Goal: Task Accomplishment & Management: Manage account settings

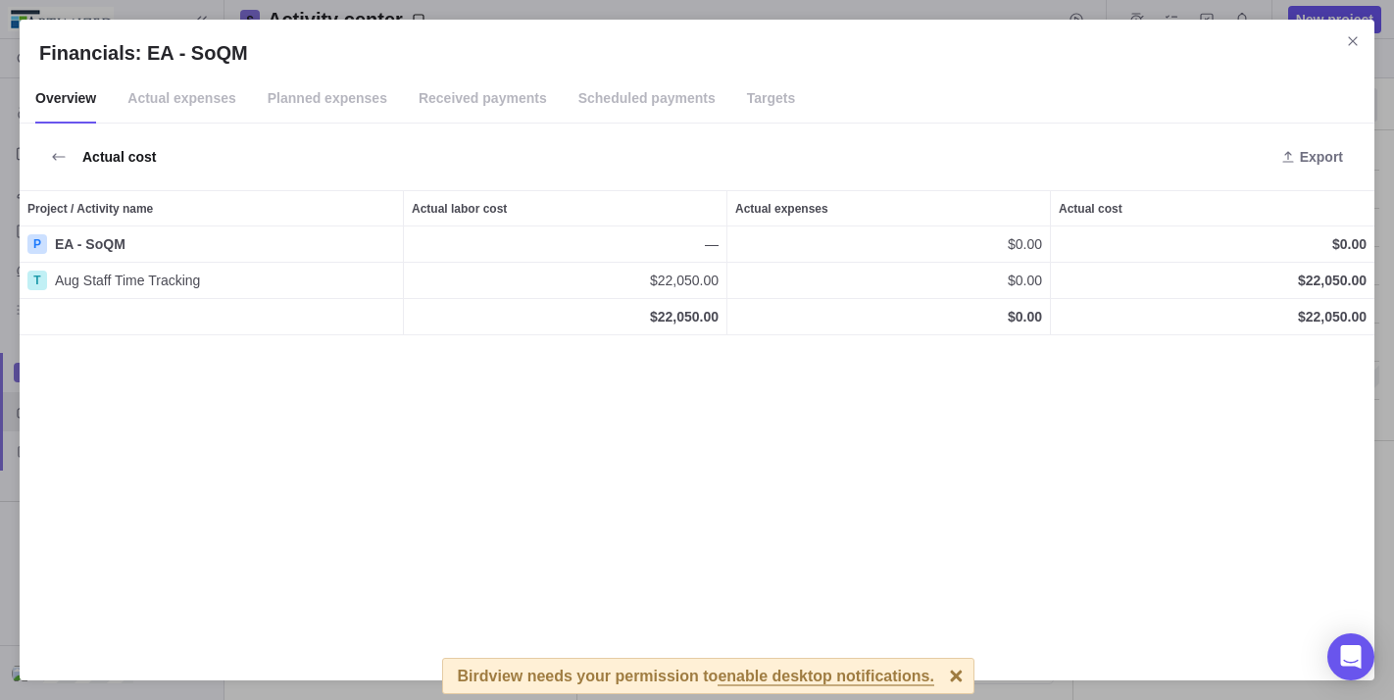
click at [1343, 41] on span "Close" at bounding box center [1352, 40] width 27 height 27
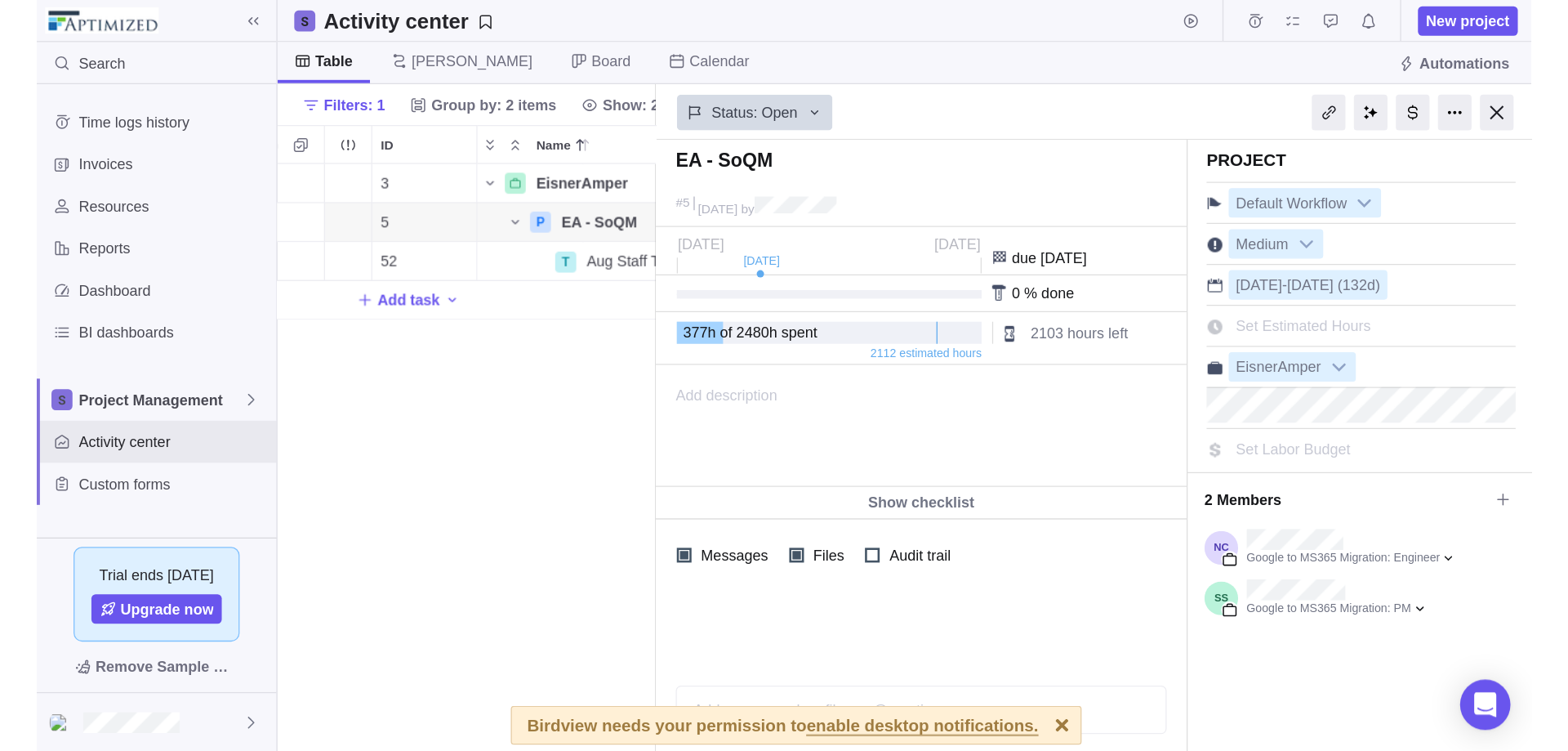
scroll to position [611, 686]
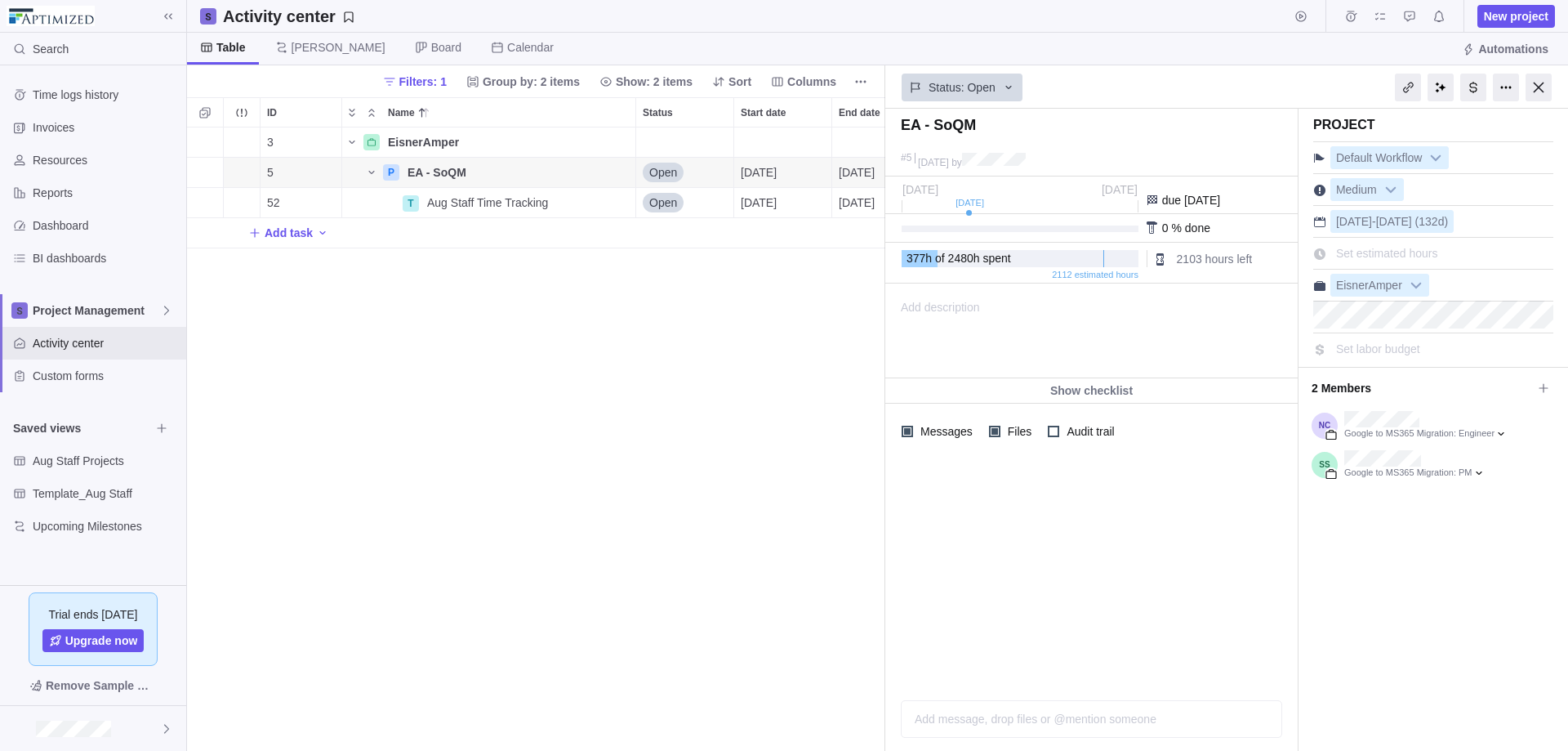
scroll to position [611, 686]
click at [1479, 82] on div at bounding box center [1473, 87] width 26 height 28
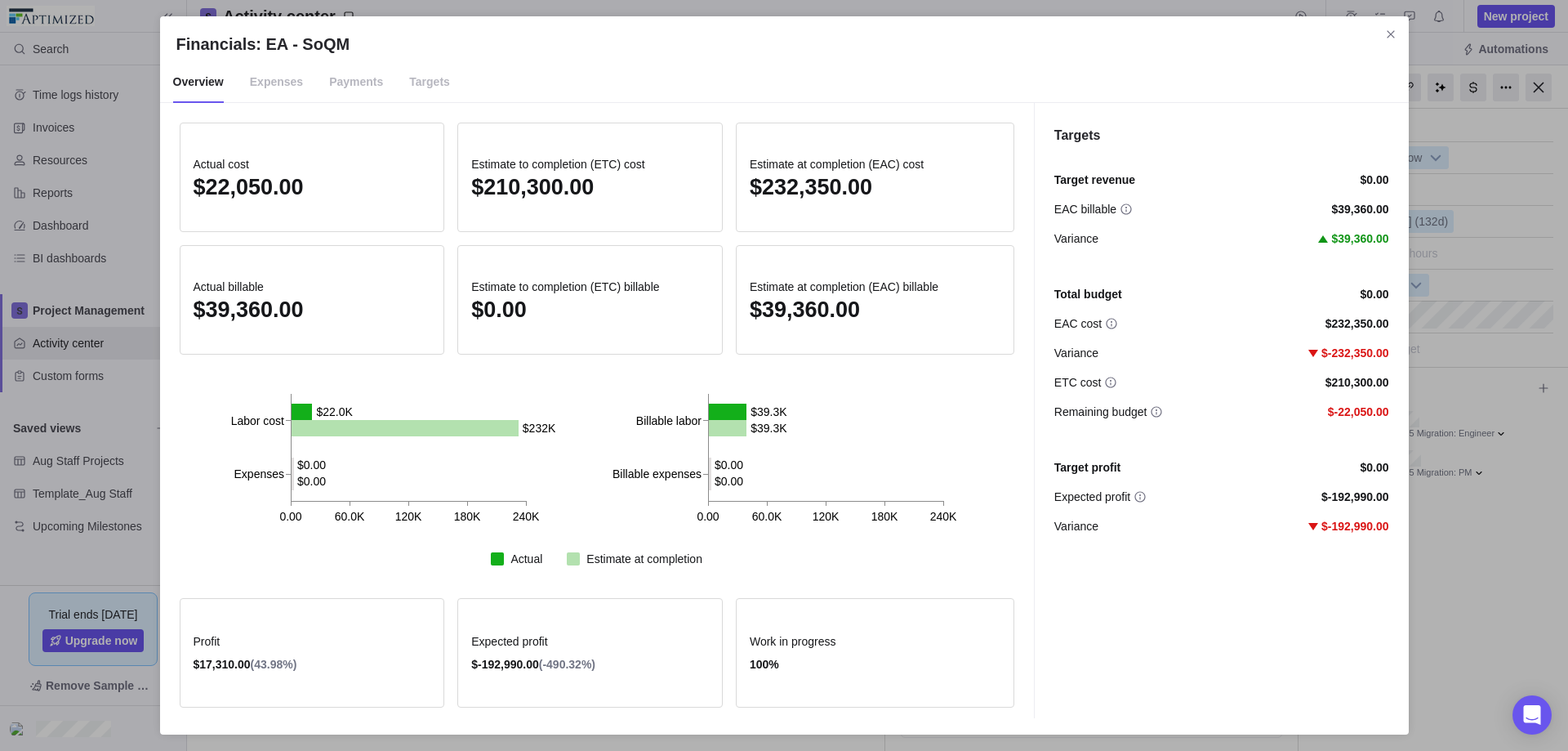
click at [415, 80] on span "Targets" at bounding box center [429, 82] width 41 height 41
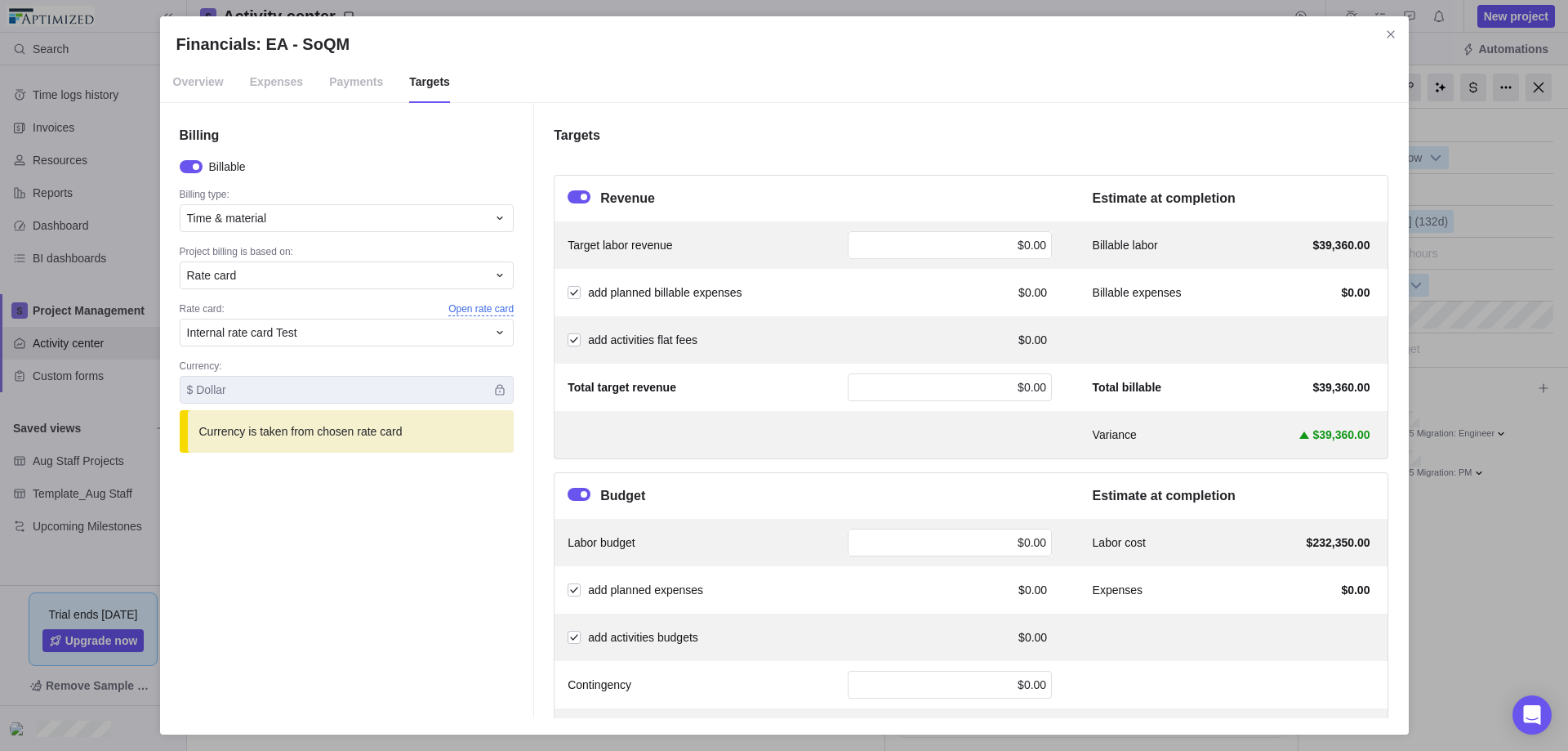
click at [493, 307] on span "Open rate card" at bounding box center [481, 309] width 65 height 14
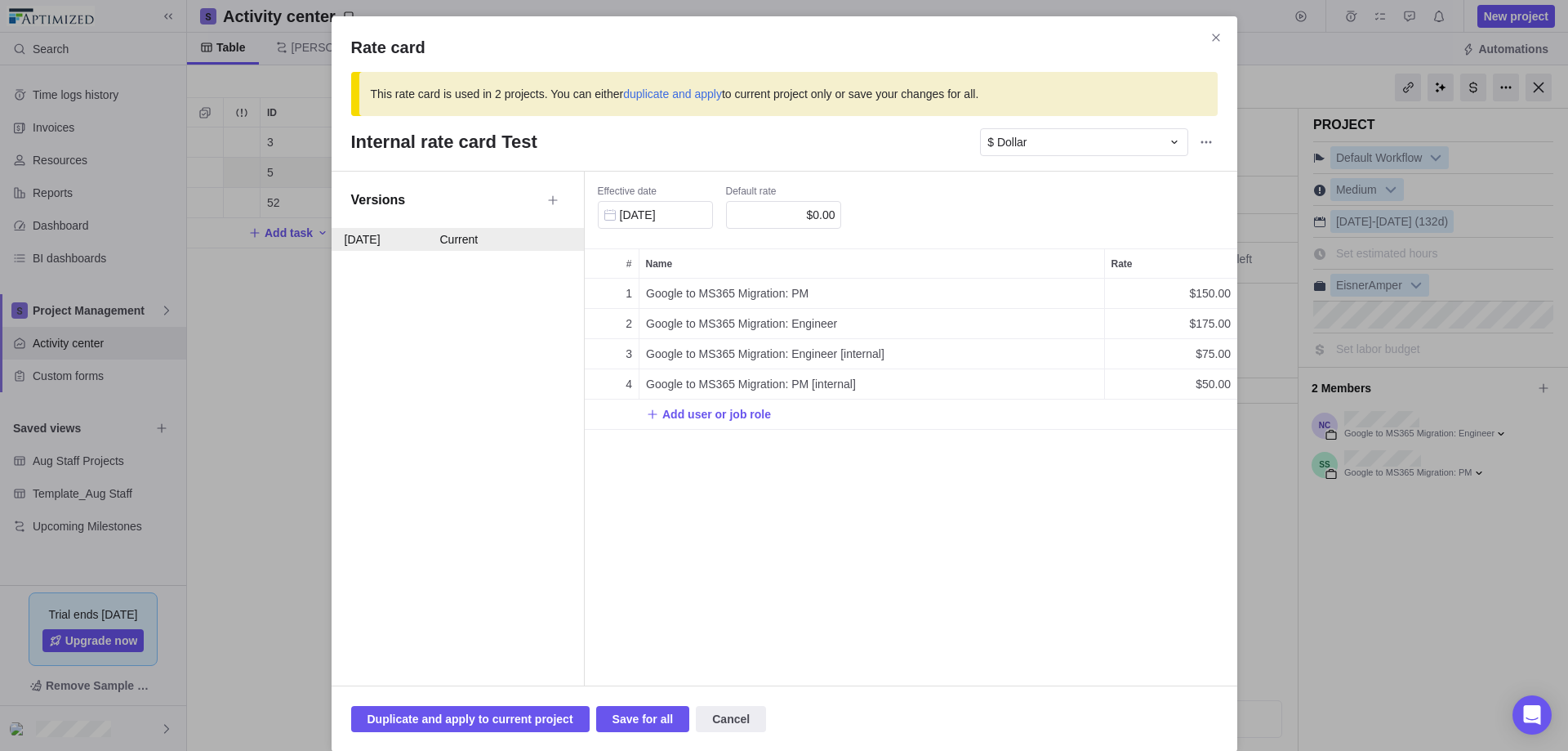
scroll to position [394, 640]
click at [1210, 38] on icon "Close" at bounding box center [1216, 38] width 13 height 13
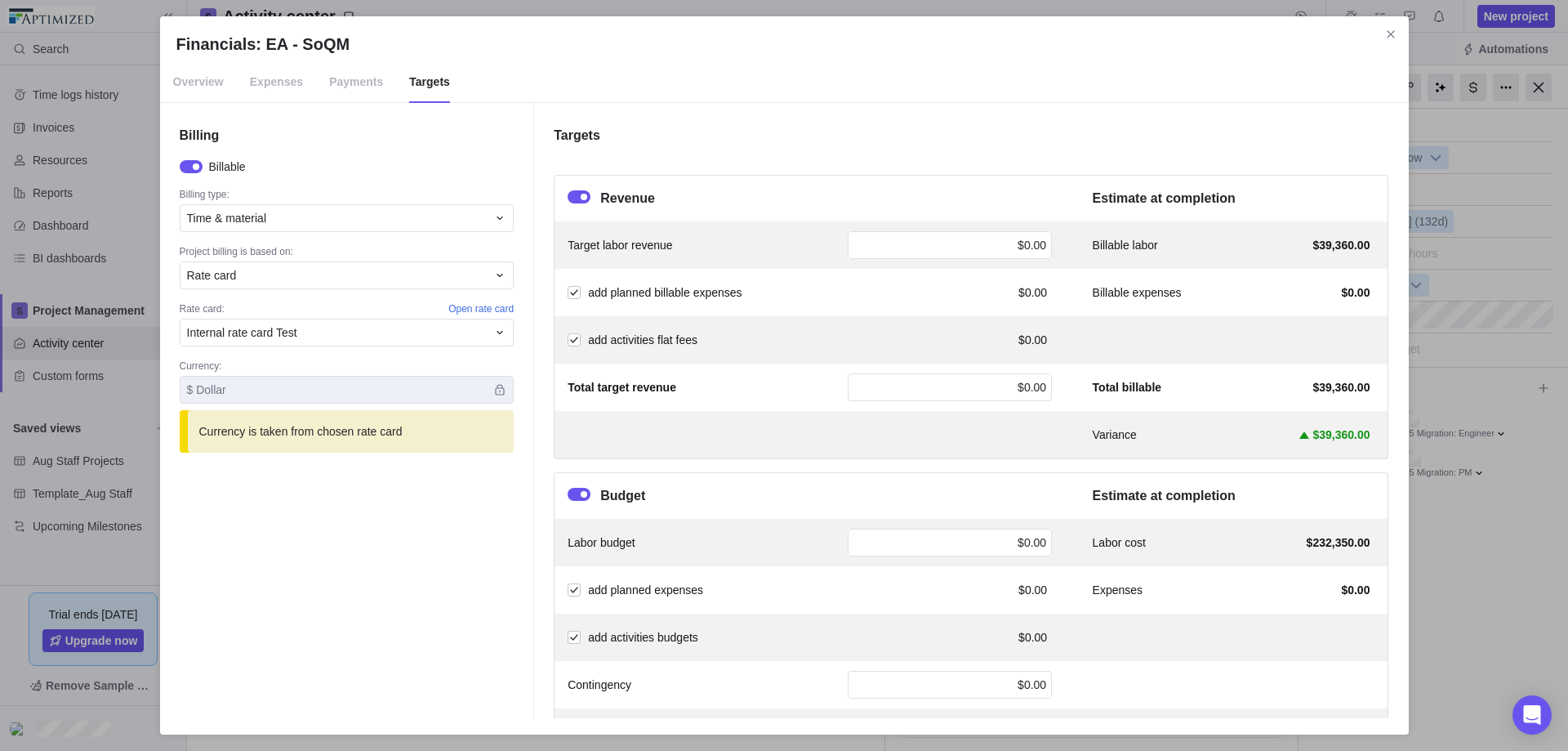
click at [222, 73] on span "Overview" at bounding box center [198, 82] width 51 height 41
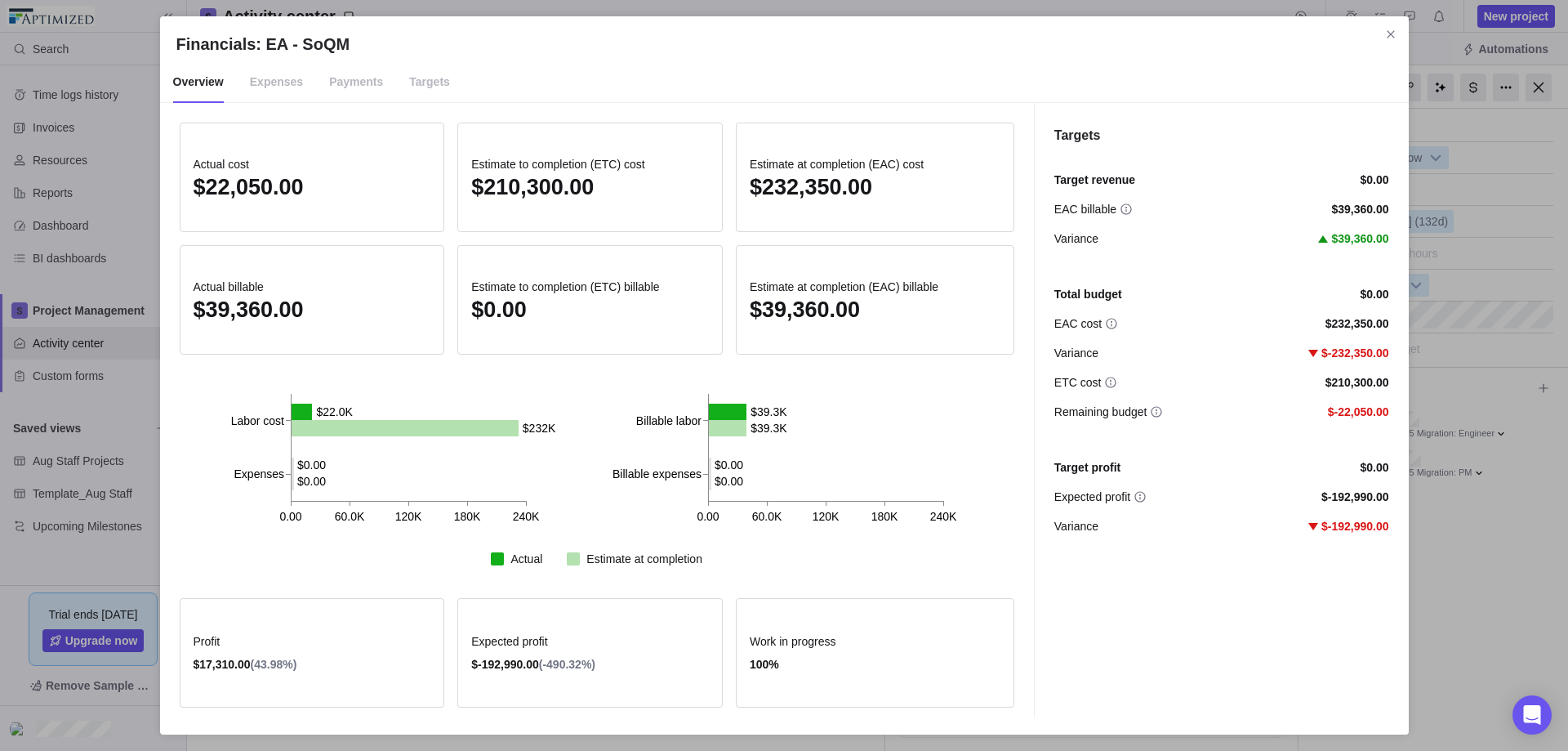
click at [421, 81] on span "Targets" at bounding box center [429, 82] width 41 height 41
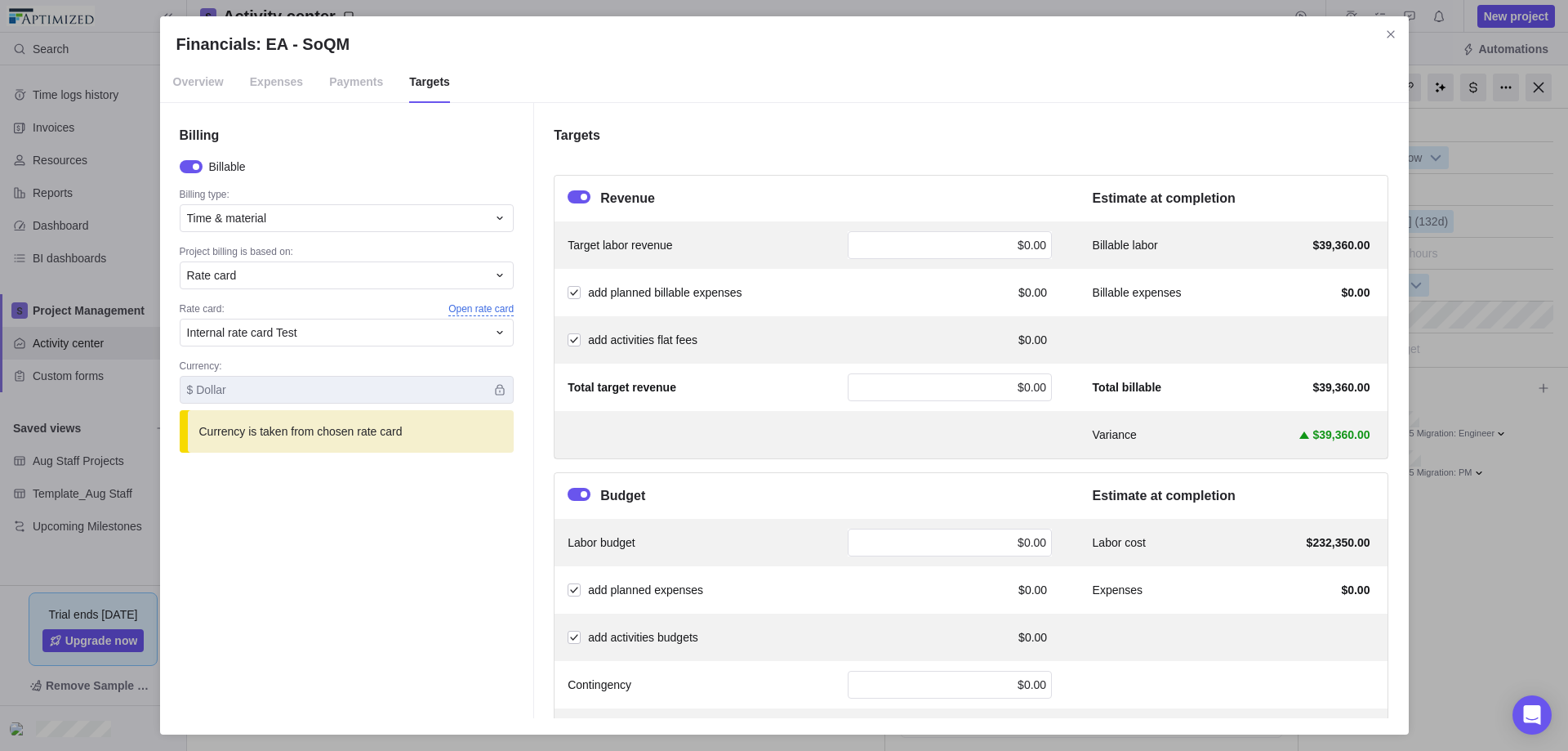
click at [474, 309] on span "Open rate card" at bounding box center [481, 309] width 65 height 14
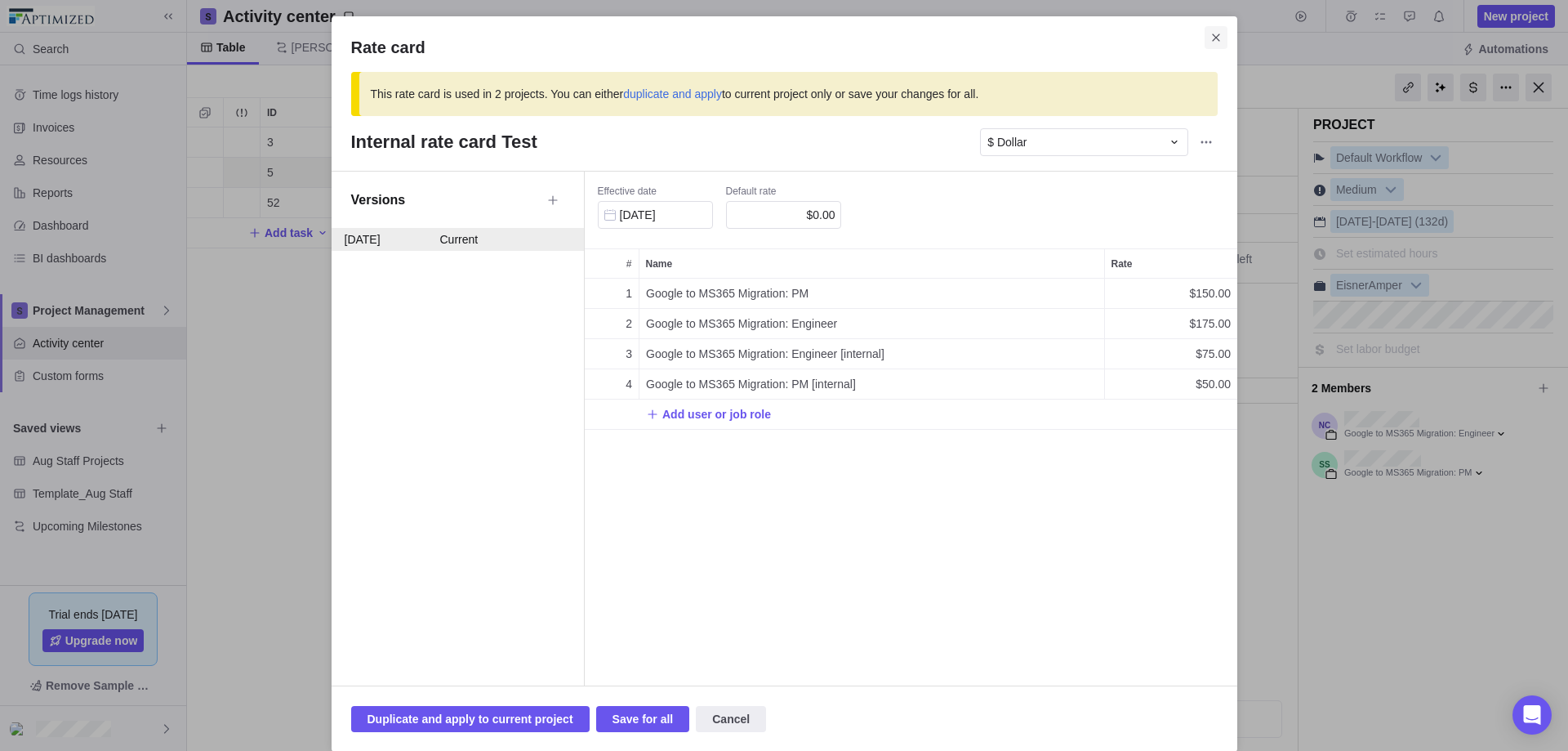
click at [1210, 39] on icon "Close" at bounding box center [1216, 38] width 13 height 13
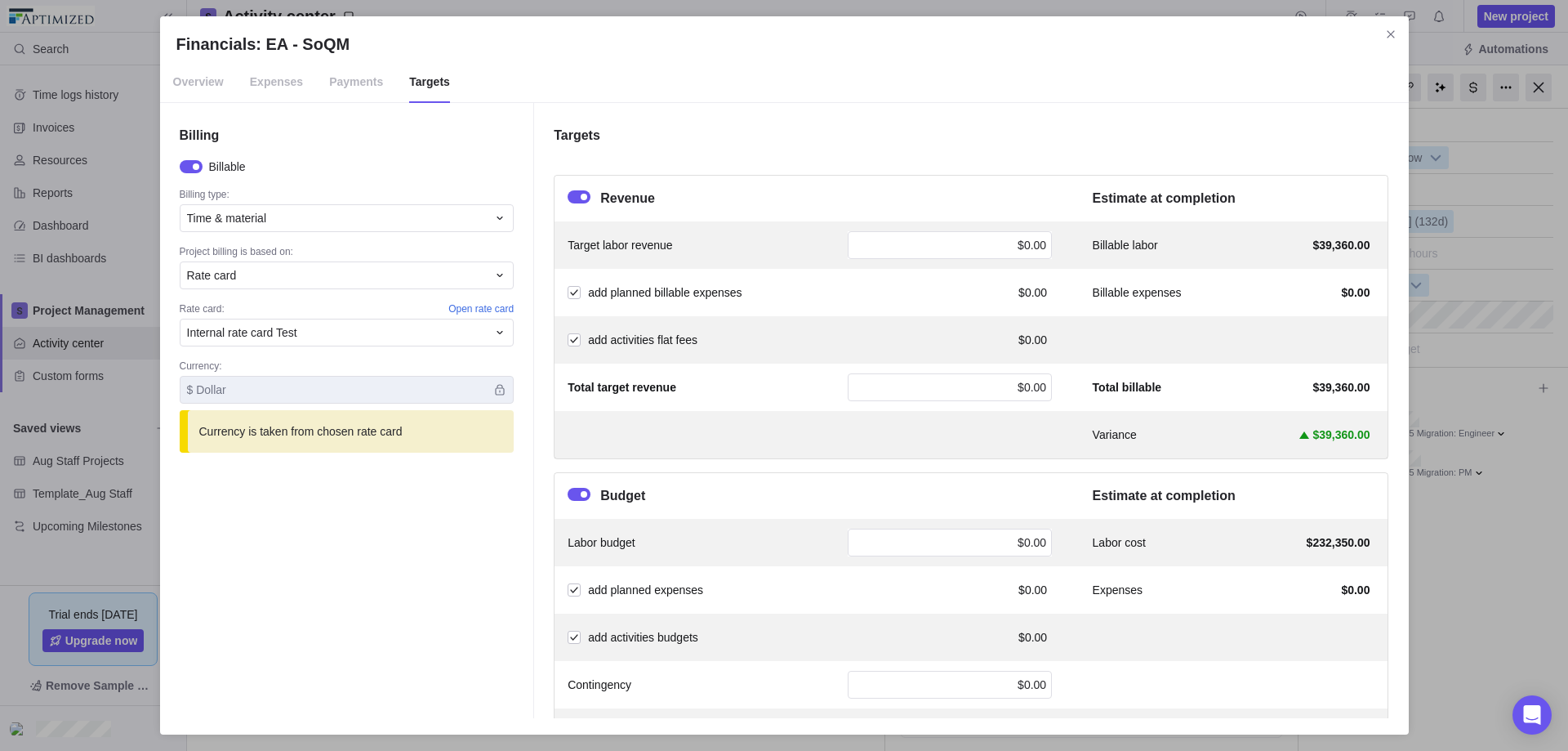
click at [184, 83] on span "Overview" at bounding box center [198, 82] width 51 height 41
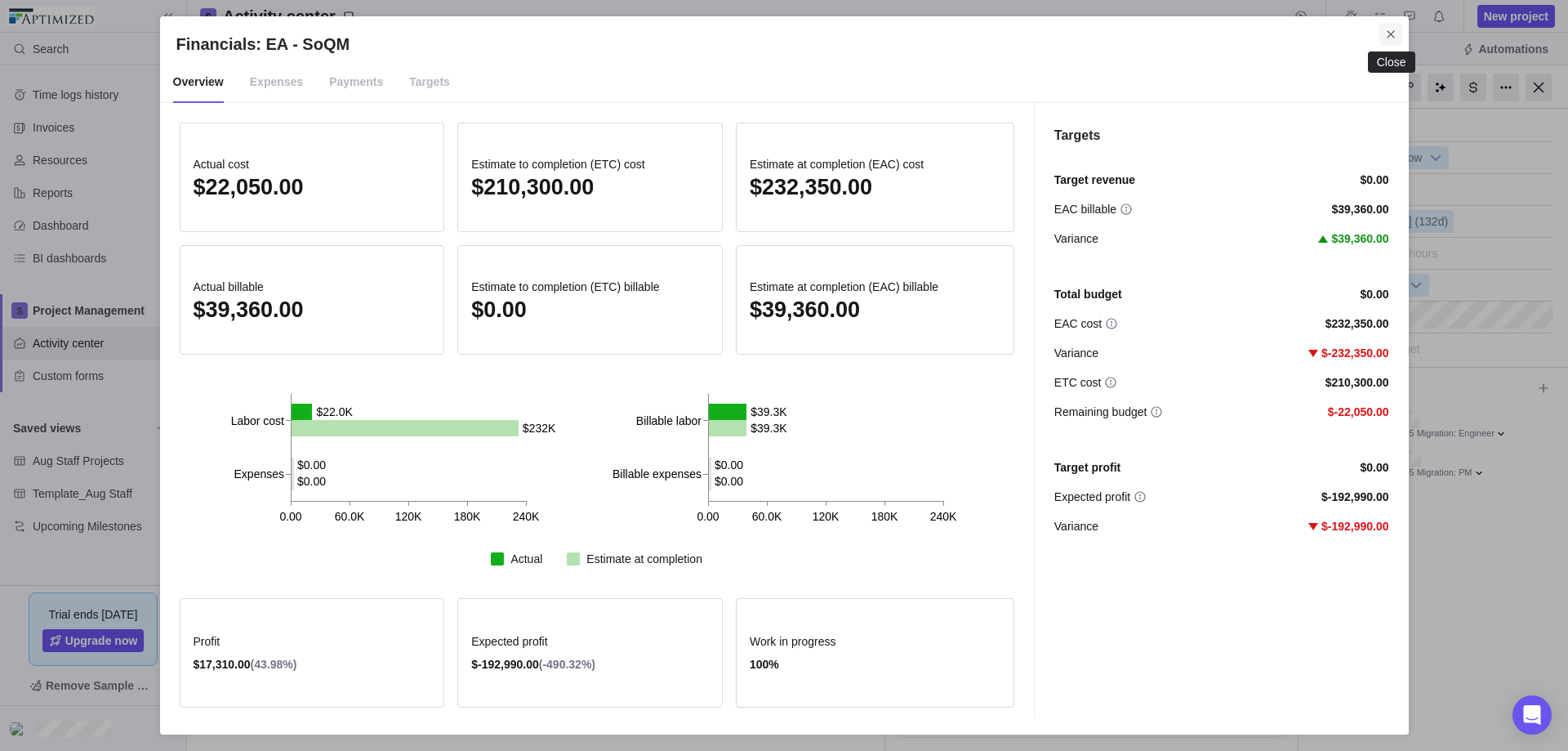
click at [1384, 36] on icon "Close" at bounding box center [1391, 34] width 13 height 13
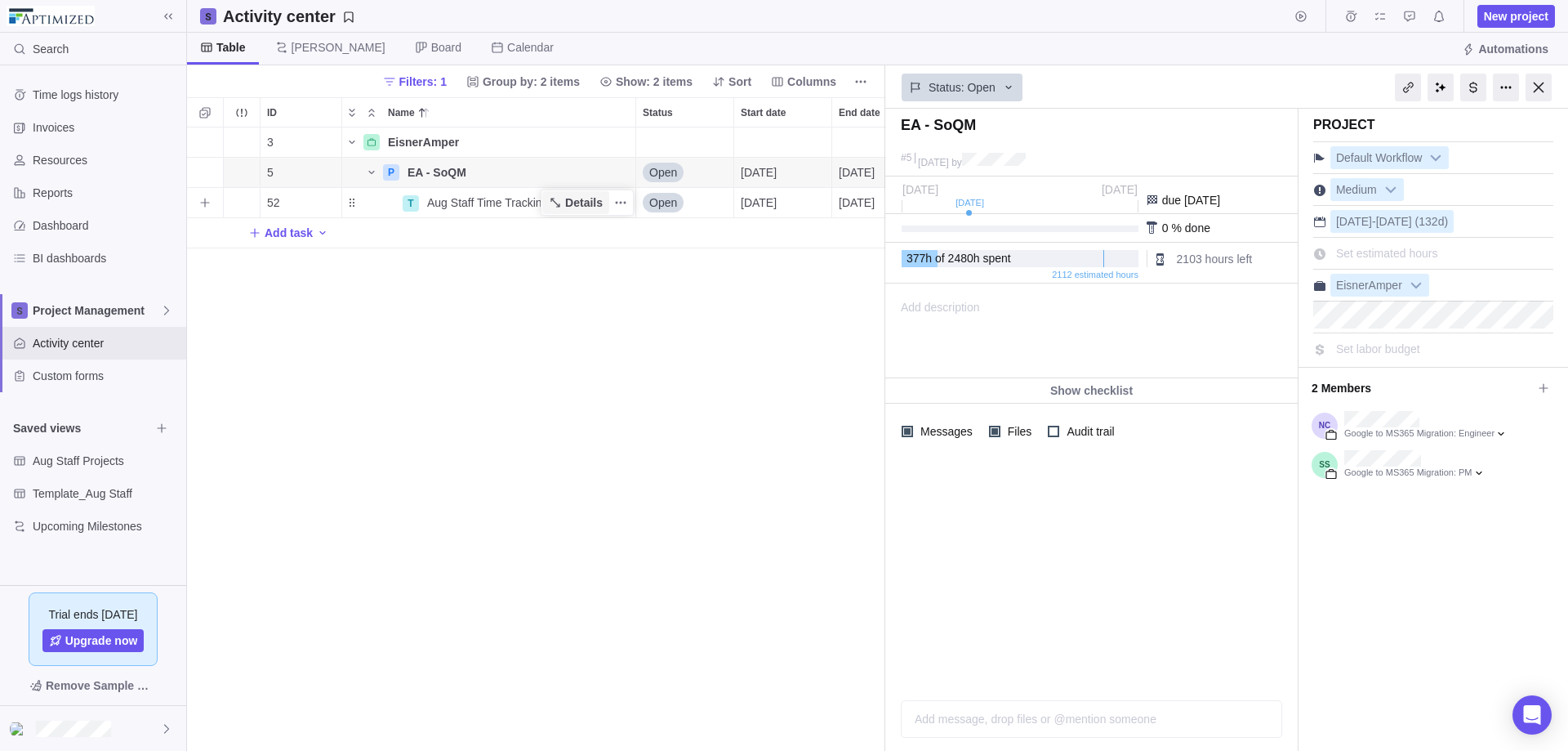
click at [578, 203] on span "Details" at bounding box center [583, 203] width 37 height 17
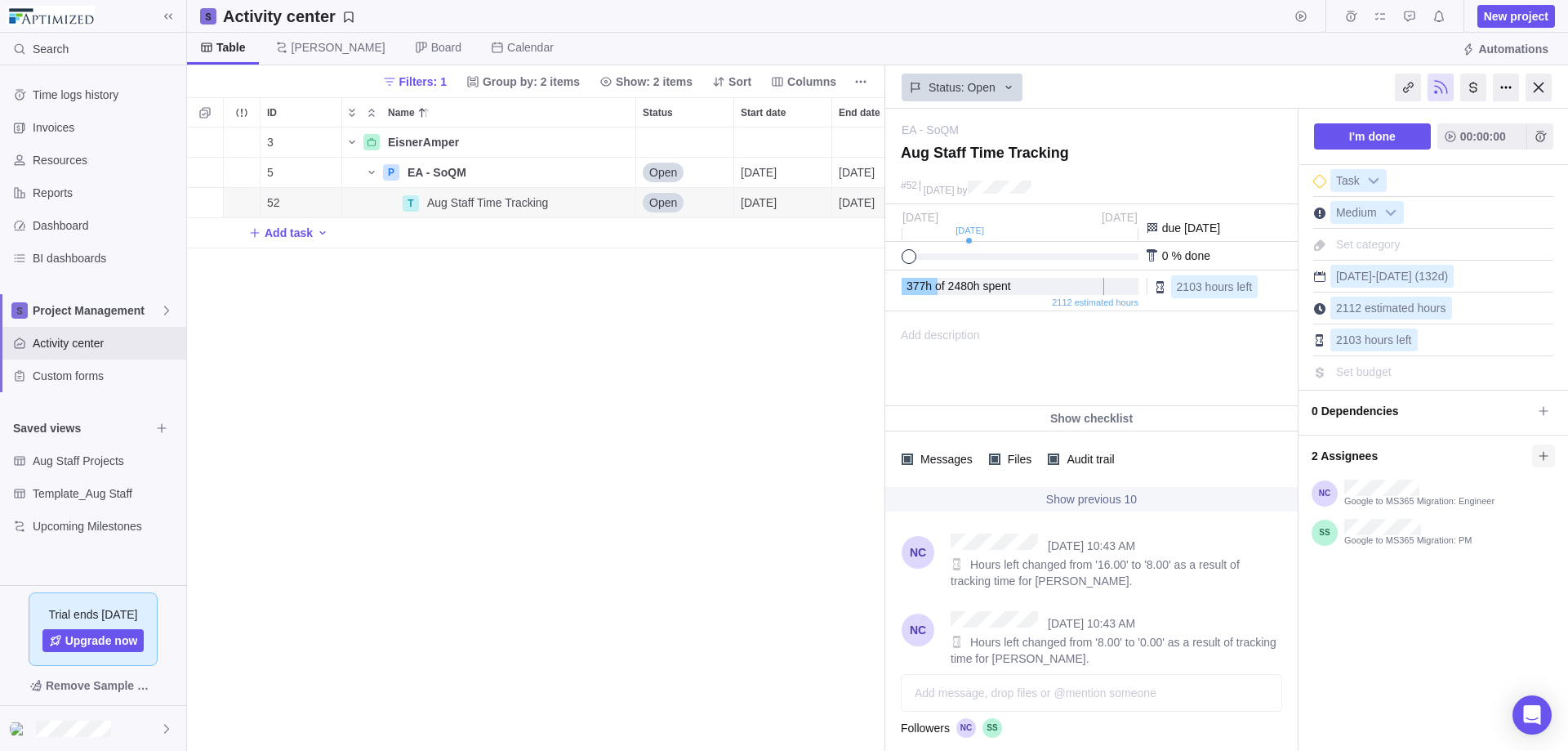
click at [1532, 457] on span at bounding box center [1543, 455] width 22 height 23
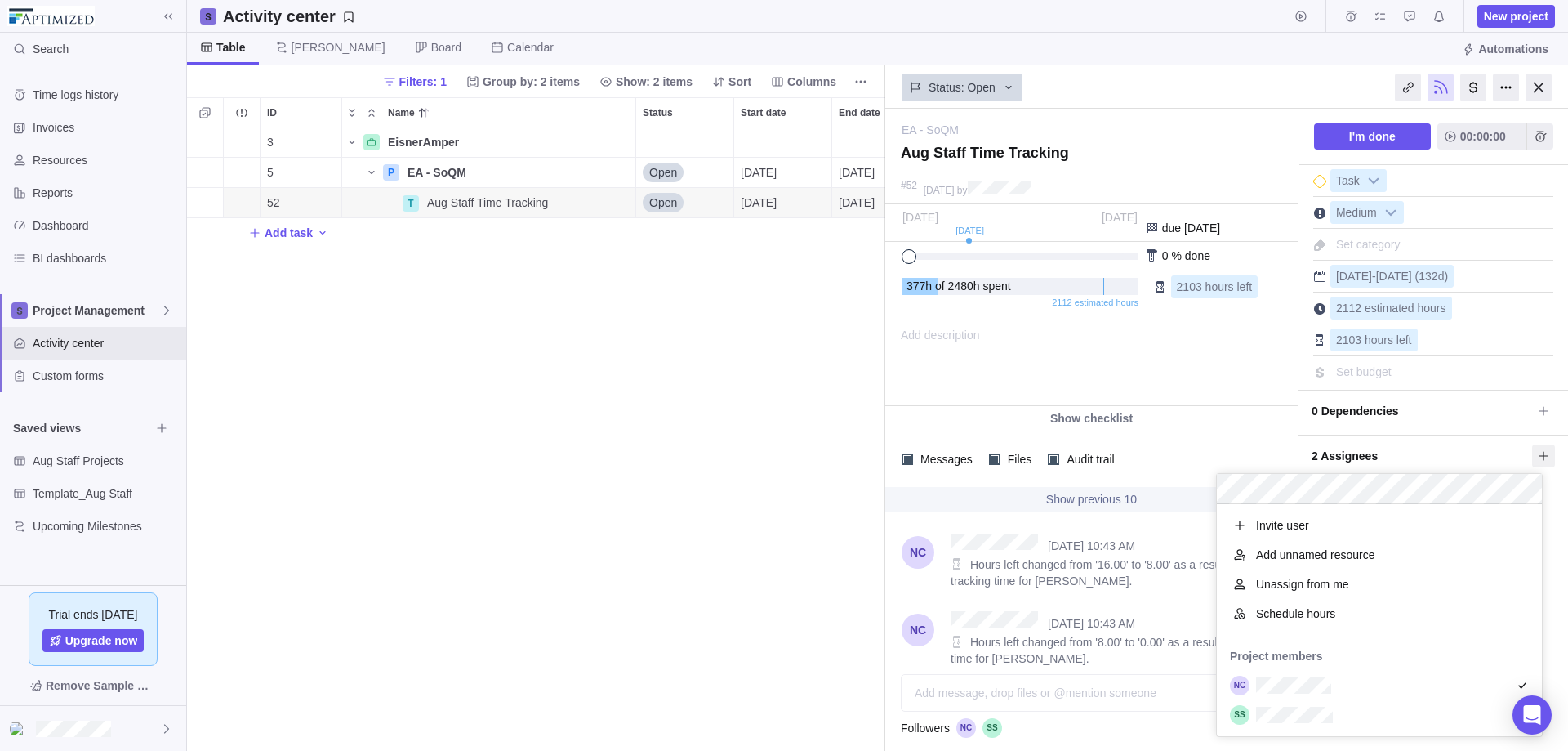
scroll to position [220, 312]
click at [1309, 608] on span "Schedule hours" at bounding box center [1296, 613] width 79 height 17
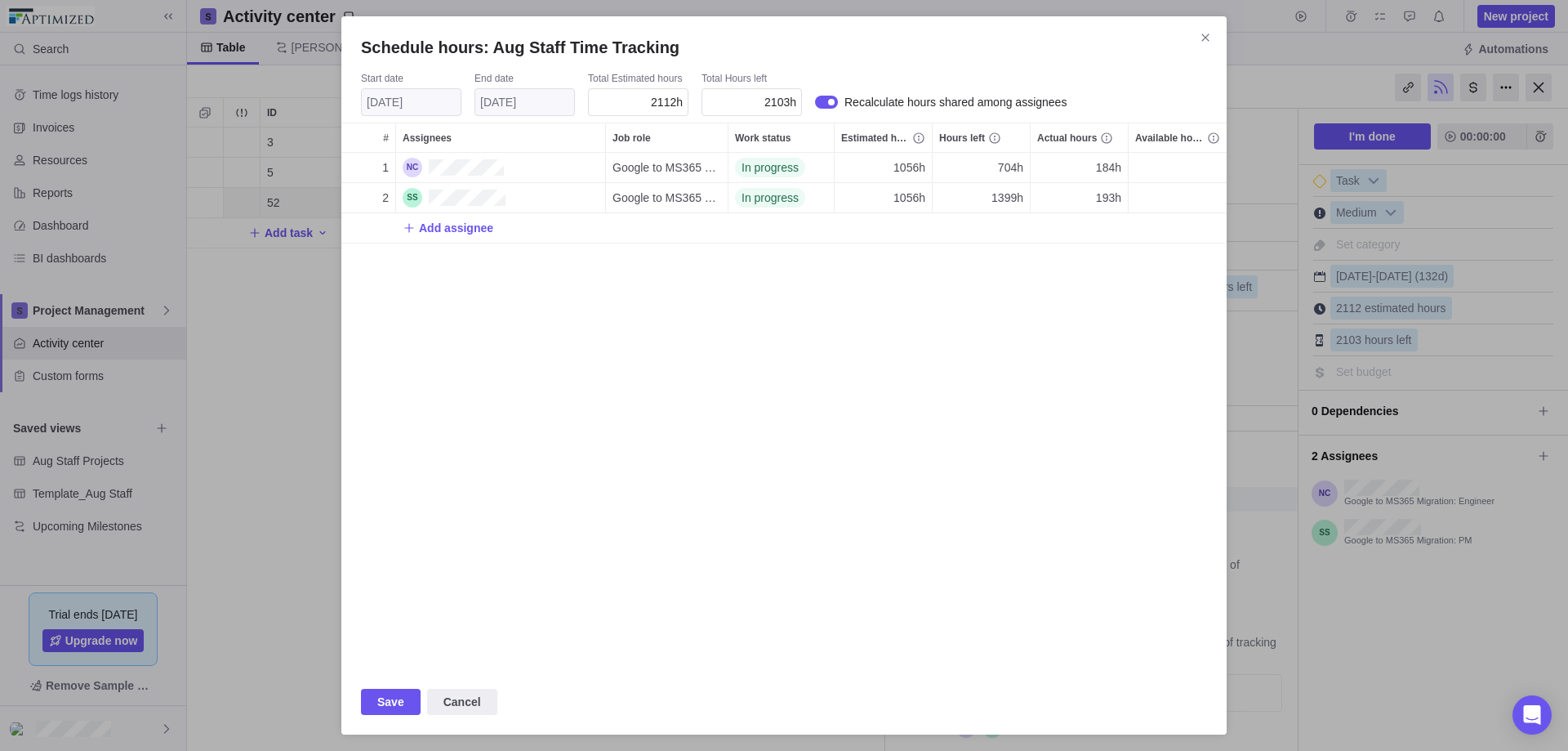
scroll to position [504, 873]
click at [1201, 34] on icon "Close" at bounding box center [1206, 38] width 13 height 13
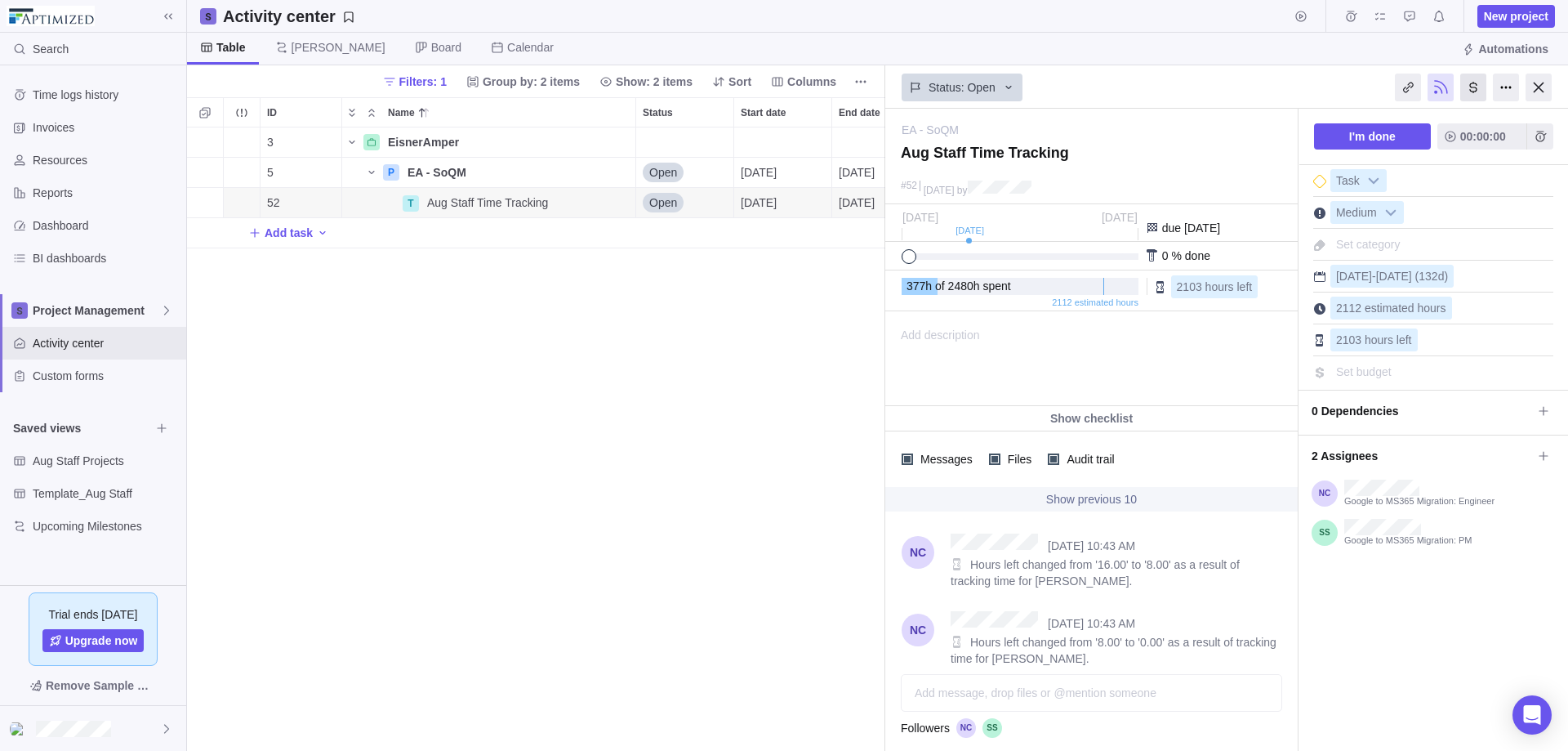
click at [1474, 89] on div at bounding box center [1473, 87] width 26 height 28
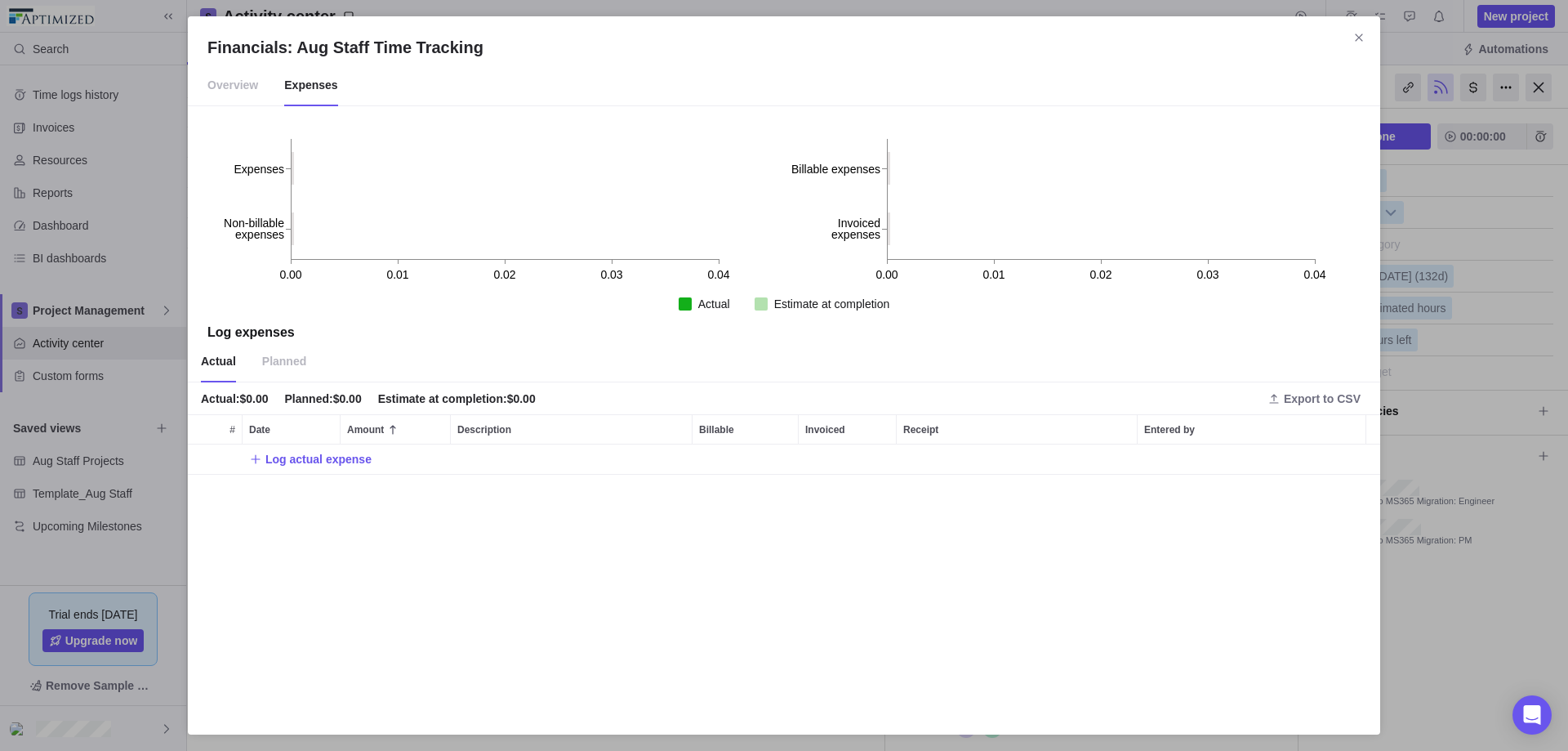
scroll to position [258, 1180]
click at [1371, 31] on div "Financials: Aug Staff Time Tracking Overview Expenses 0.00 0.01 0.02 0.03 0.04 …" at bounding box center [783, 376] width 1192 height 718
click at [1356, 38] on icon "Close" at bounding box center [1359, 38] width 13 height 13
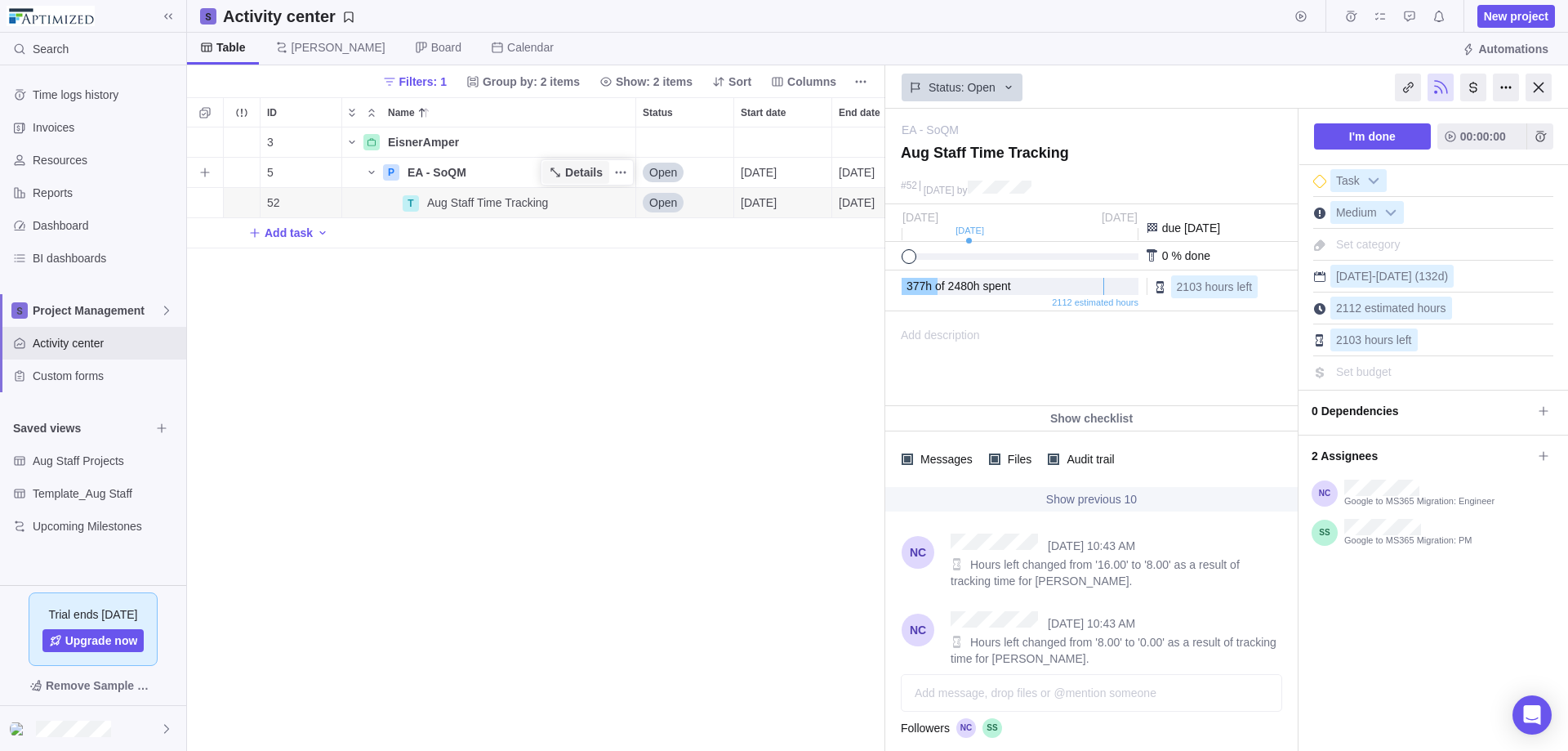
click at [586, 166] on span "Details" at bounding box center [583, 173] width 37 height 17
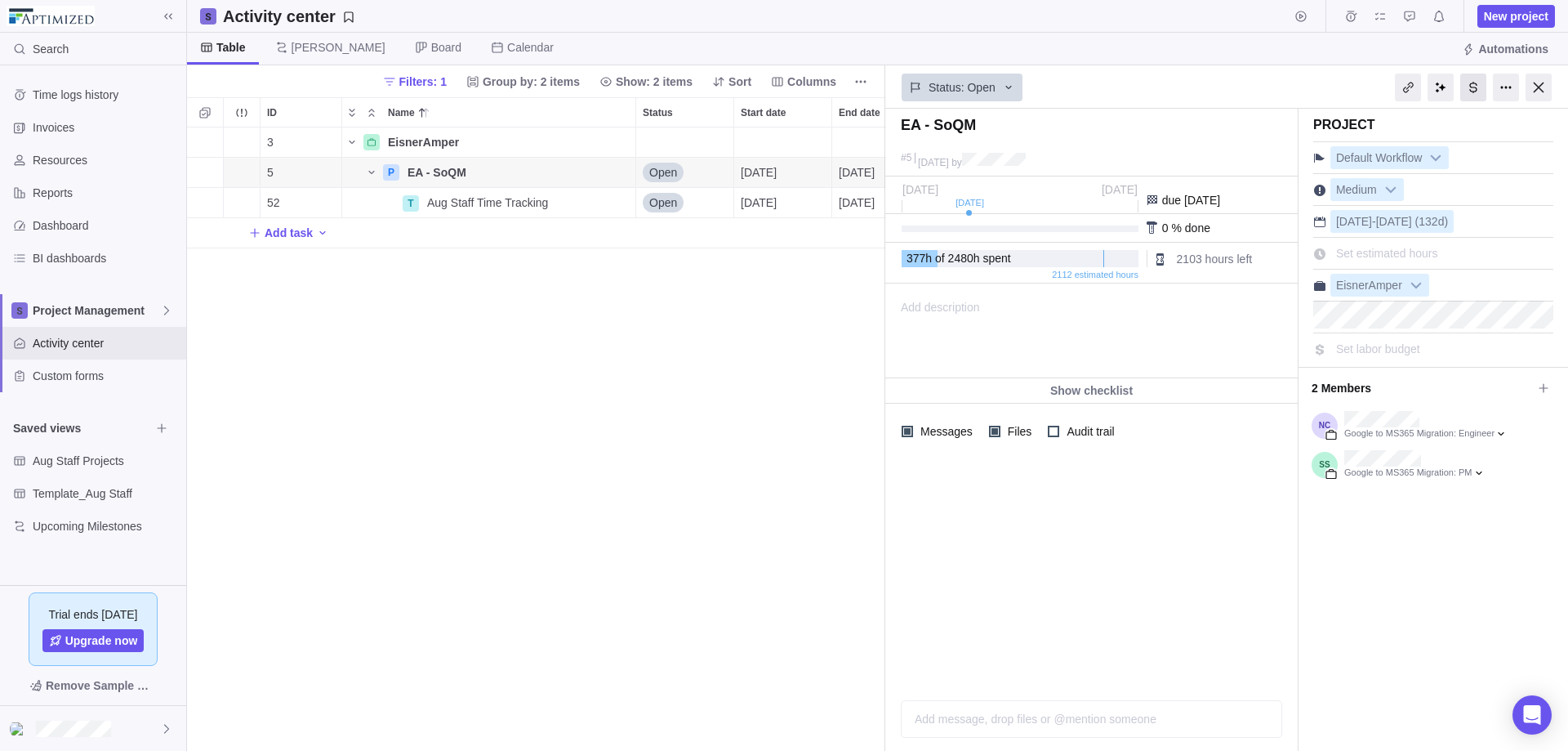
click at [1476, 92] on div at bounding box center [1473, 87] width 26 height 28
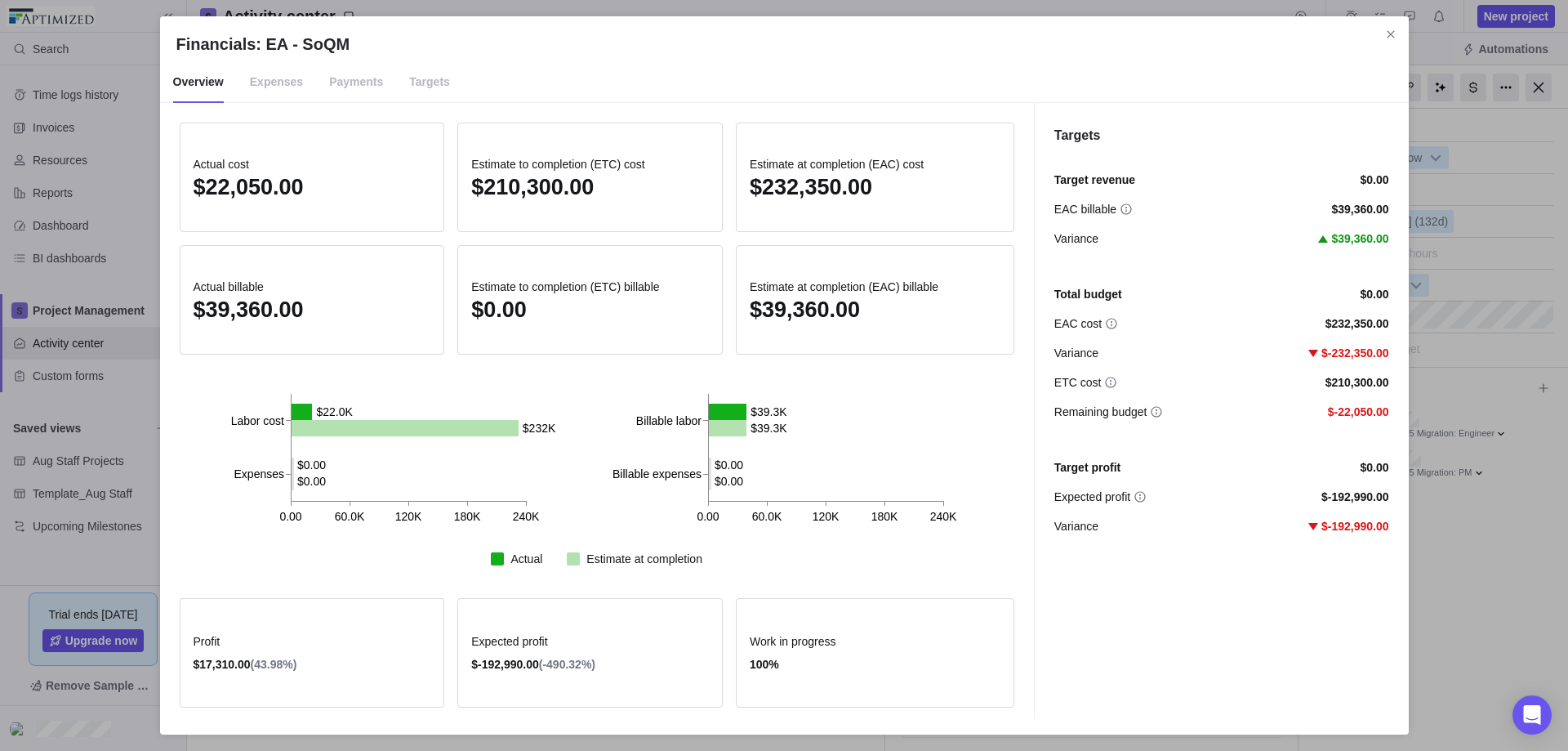
scroll to position [3, 0]
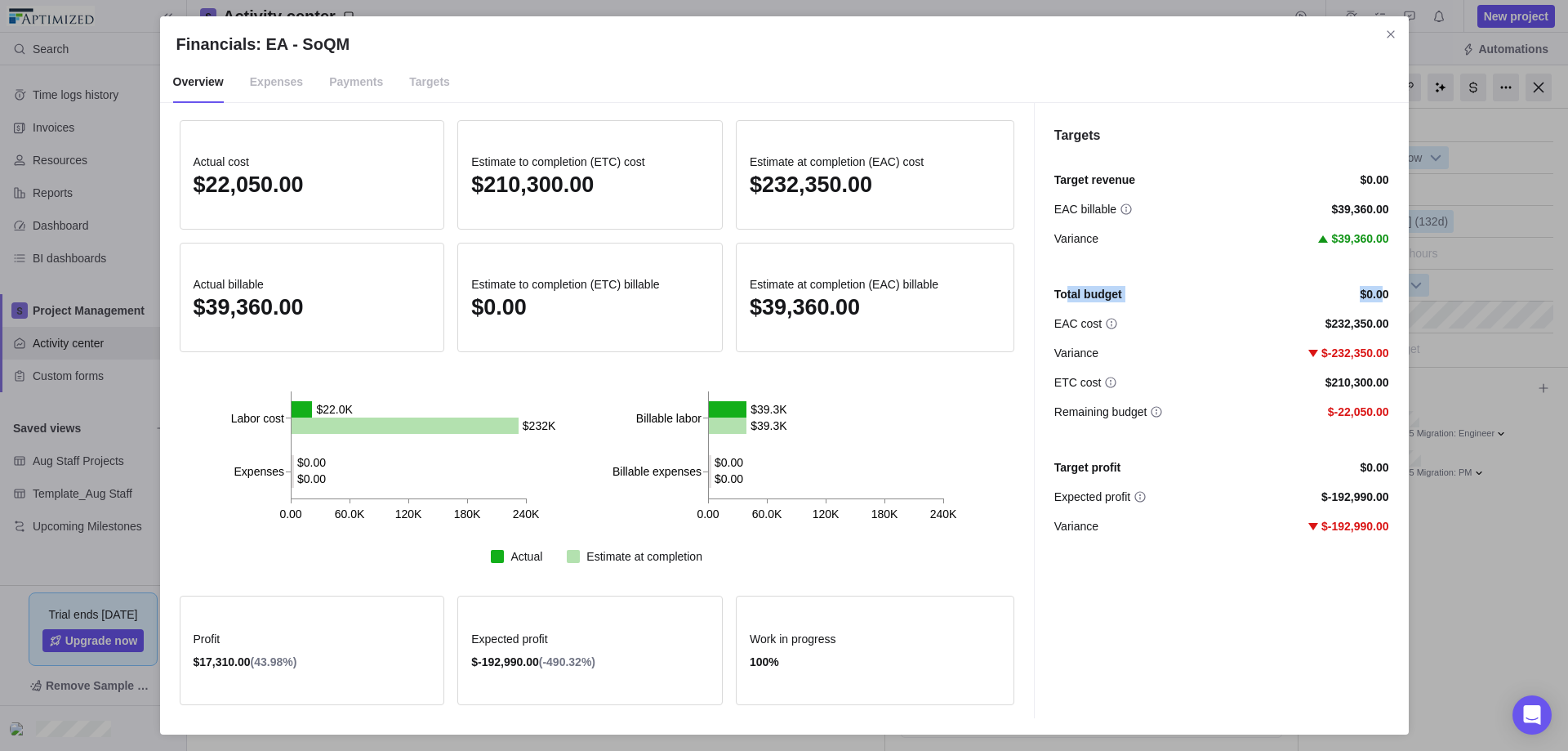
drag, startPoint x: 1065, startPoint y: 295, endPoint x: 1385, endPoint y: 292, distance: 320.0
click at [1385, 292] on div "Total budget $0.00" at bounding box center [1221, 294] width 335 height 17
drag, startPoint x: 1058, startPoint y: 178, endPoint x: 1401, endPoint y: 176, distance: 343.0
click at [1401, 176] on div "Targets Target revenue $0.00 EAC billable $39,360.00 Variance $39,360.00 Total …" at bounding box center [1221, 411] width 375 height 615
drag, startPoint x: 1061, startPoint y: 296, endPoint x: 1387, endPoint y: 295, distance: 326.0
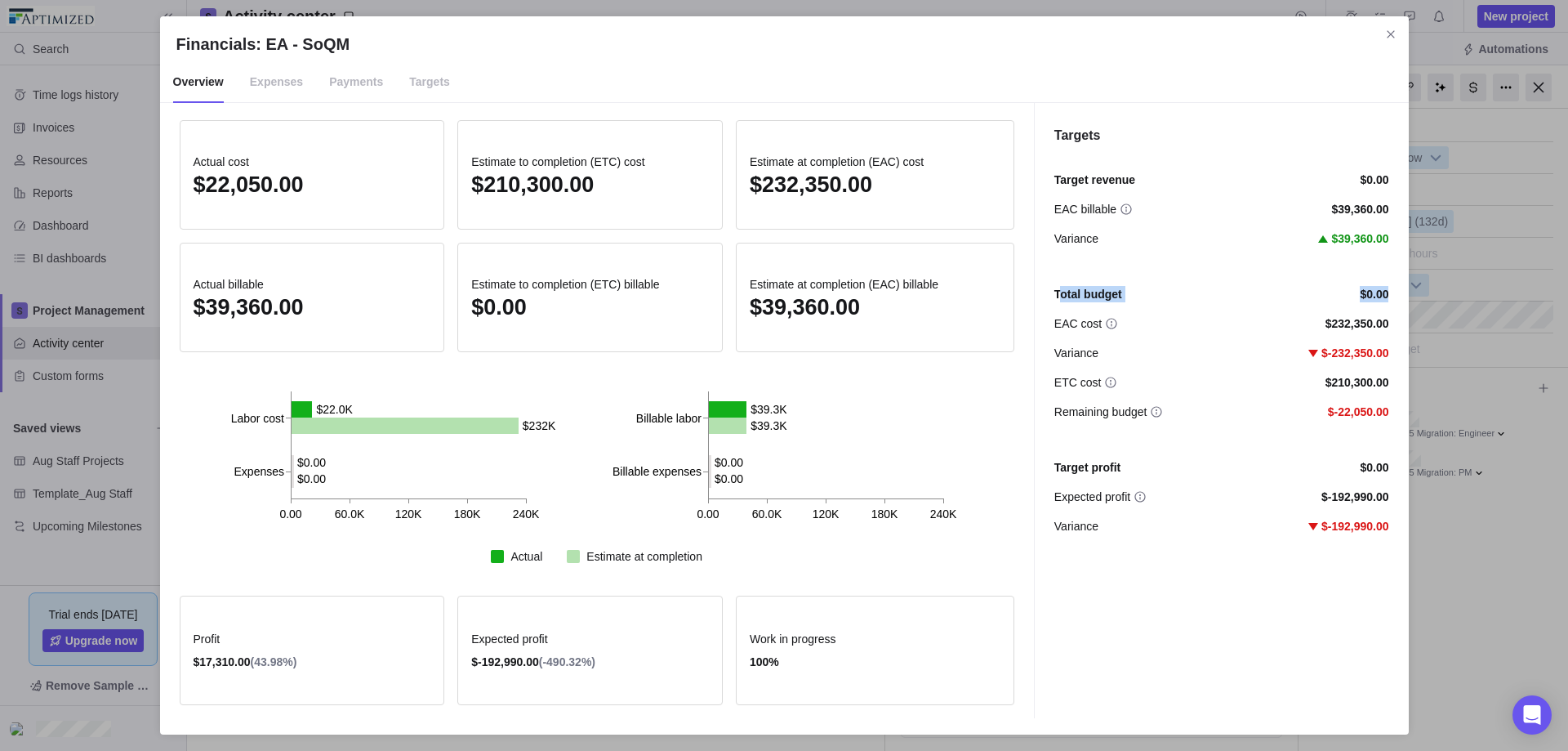
click at [1387, 295] on div "Total budget $0.00" at bounding box center [1221, 294] width 335 height 17
click at [409, 75] on span "Targets" at bounding box center [429, 82] width 41 height 41
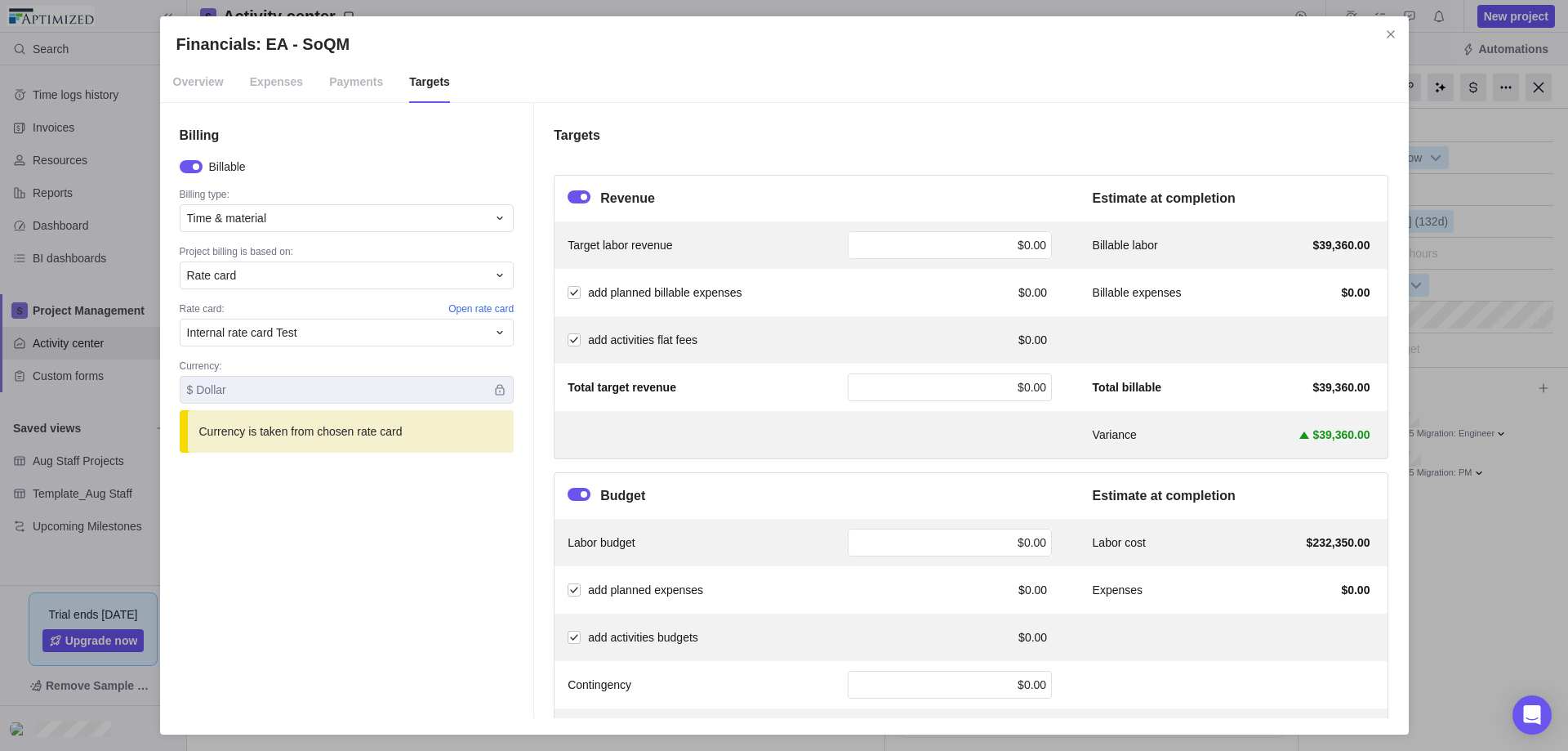
click at [181, 69] on span "Overview" at bounding box center [198, 82] width 51 height 41
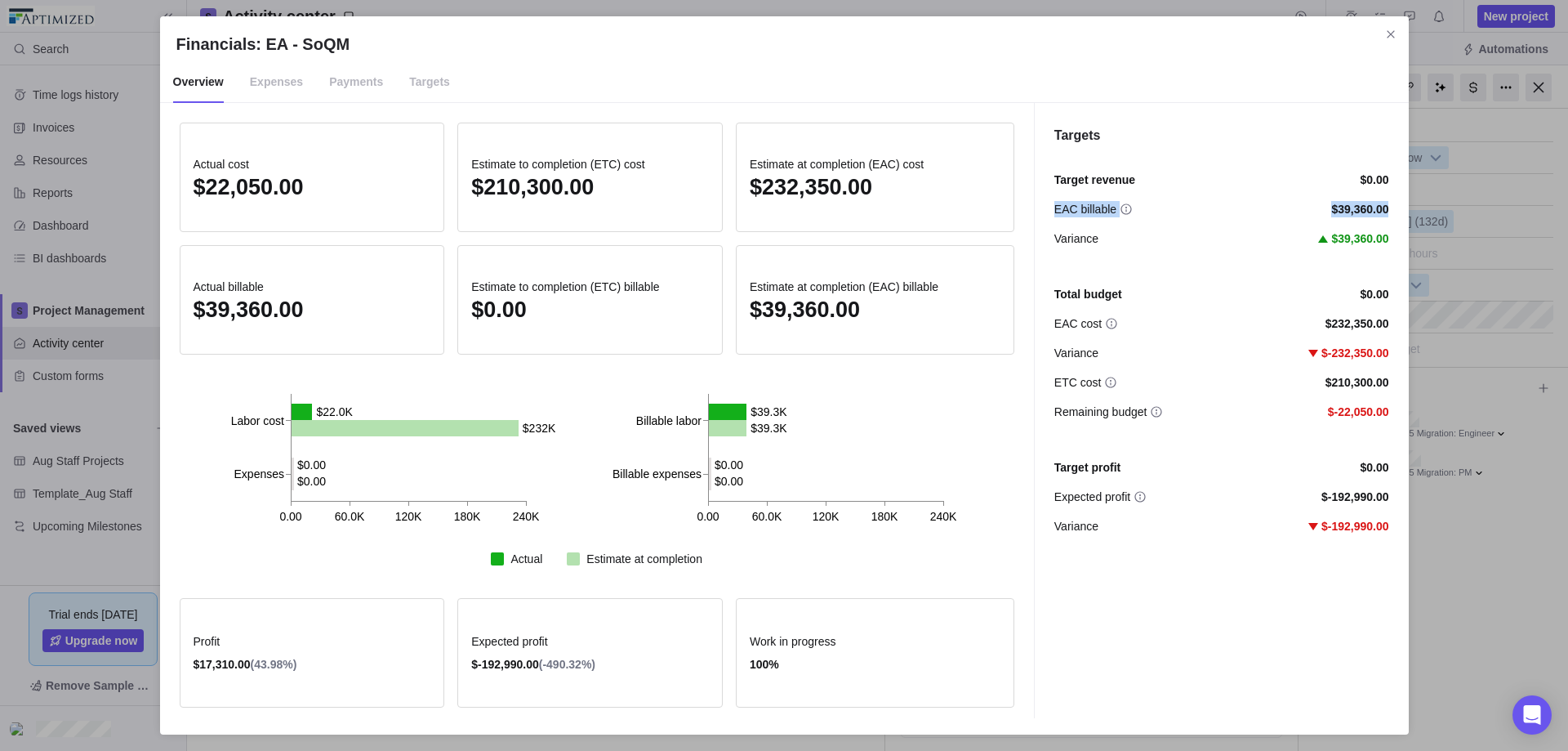
drag, startPoint x: 1053, startPoint y: 203, endPoint x: 1391, endPoint y: 205, distance: 338.0
click at [1391, 205] on div "Targets Target revenue $0.00 EAC billable $39,360.00 Variance $39,360.00 Total …" at bounding box center [1221, 411] width 375 height 615
drag, startPoint x: 1056, startPoint y: 239, endPoint x: 1380, endPoint y: 238, distance: 324.0
click at [1380, 238] on div "Variance $39,360.00" at bounding box center [1221, 238] width 335 height 17
click at [1094, 209] on span "EAC billable" at bounding box center [1085, 209] width 62 height 17
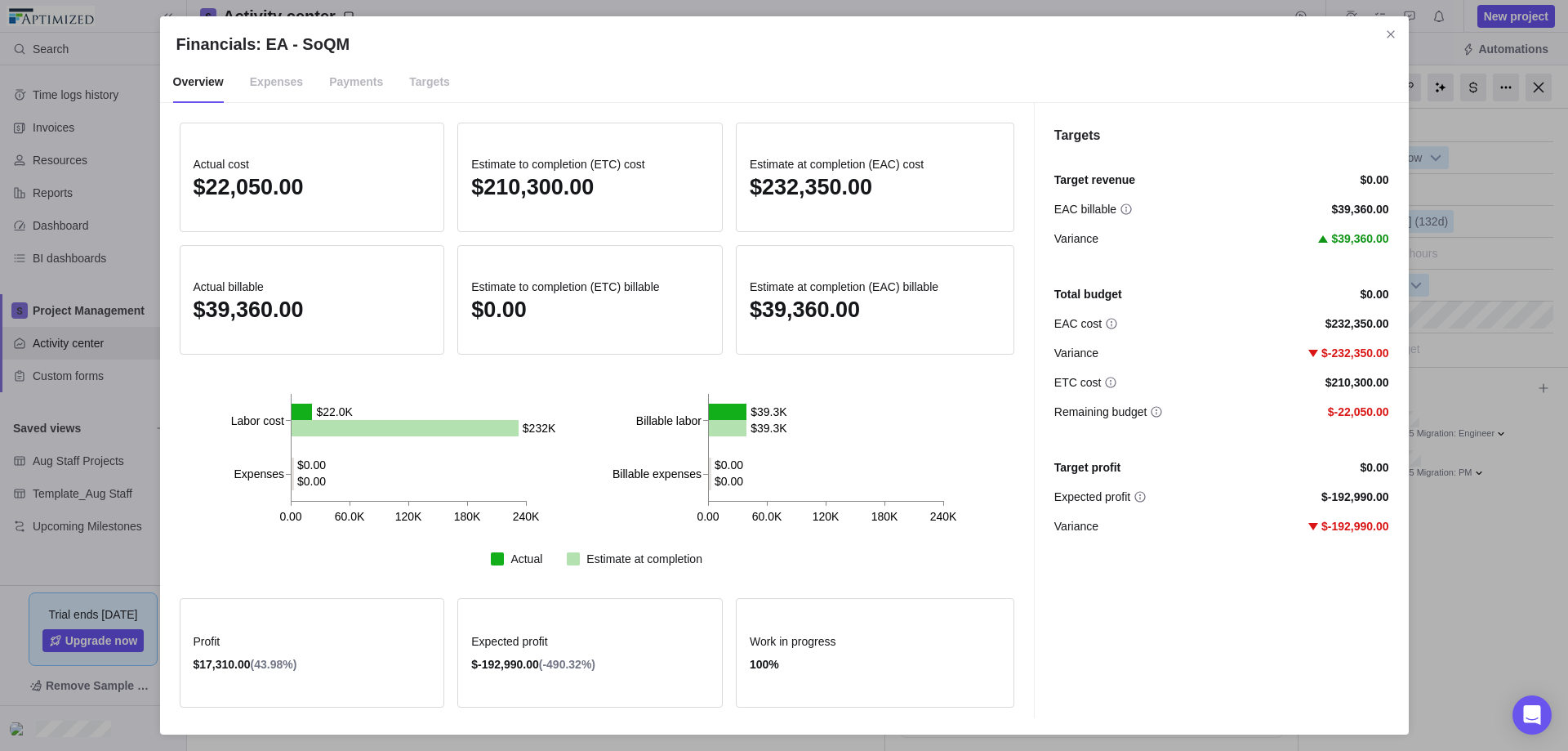
click at [1091, 408] on span "Remaining budget" at bounding box center [1101, 412] width 93 height 17
